Goal: Check status

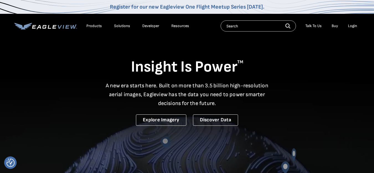
click at [351, 25] on div "Login" at bounding box center [352, 26] width 9 height 5
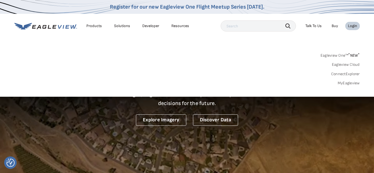
click at [348, 82] on link "MyEagleview" at bounding box center [349, 83] width 22 height 5
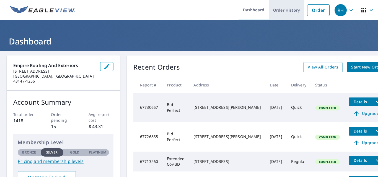
click at [286, 9] on link "Order History" at bounding box center [287, 10] width 36 height 20
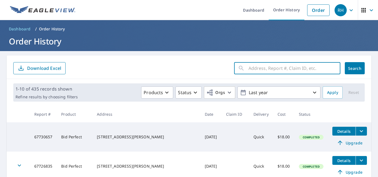
paste input "[STREET_ADDRESS][PERSON_NAME][PERSON_NAME]"
type input "[STREET_ADDRESS][PERSON_NAME][PERSON_NAME]"
click at [356, 66] on span "Search" at bounding box center [354, 68] width 11 height 5
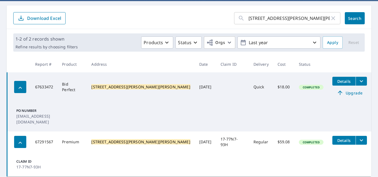
scroll to position [62, 0]
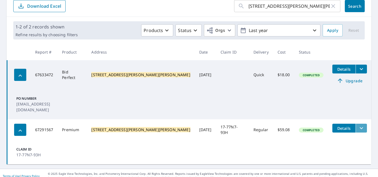
click at [356, 124] on button "filesDropdownBtn-67291567" at bounding box center [361, 128] width 11 height 9
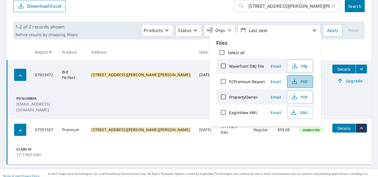
click at [297, 80] on span "PDF" at bounding box center [300, 81] width 18 height 7
